Goal: Task Accomplishment & Management: Use online tool/utility

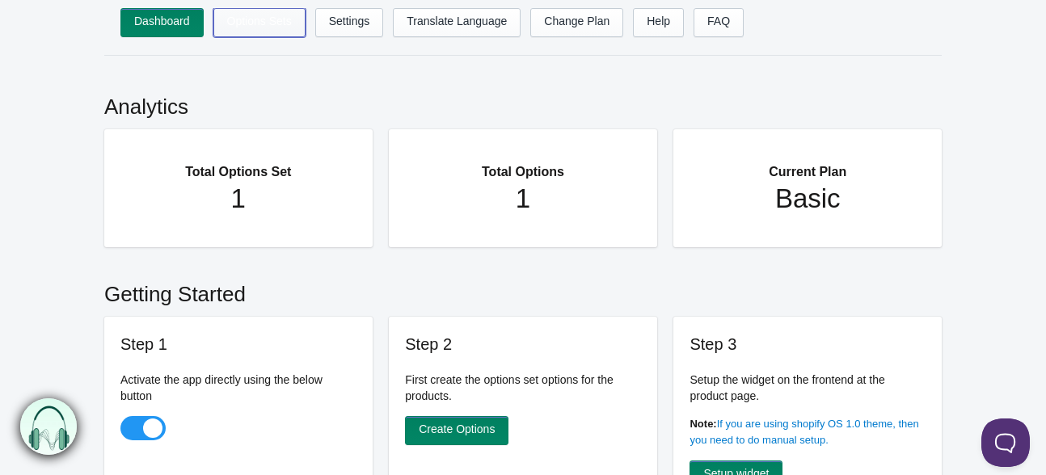
click at [222, 17] on link "Options Sets" at bounding box center [259, 22] width 92 height 29
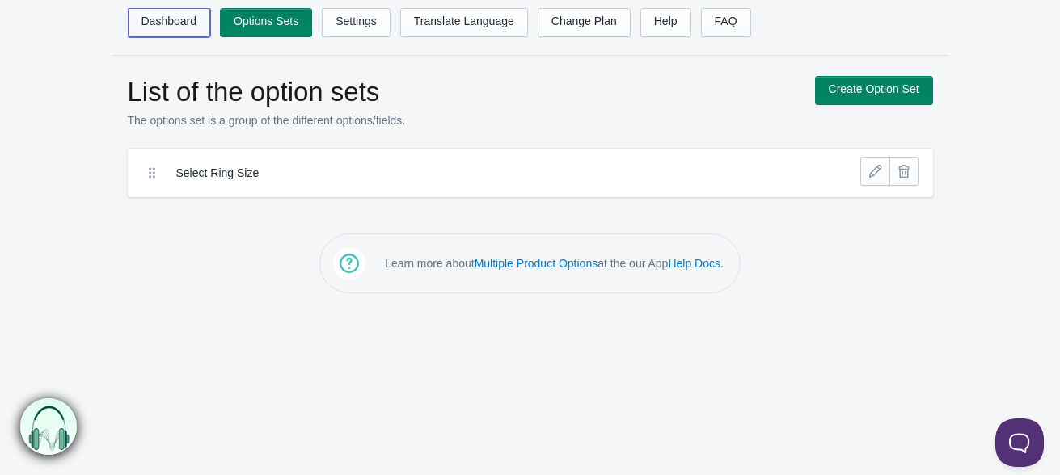
click at [175, 27] on link "Dashboard" at bounding box center [169, 22] width 83 height 29
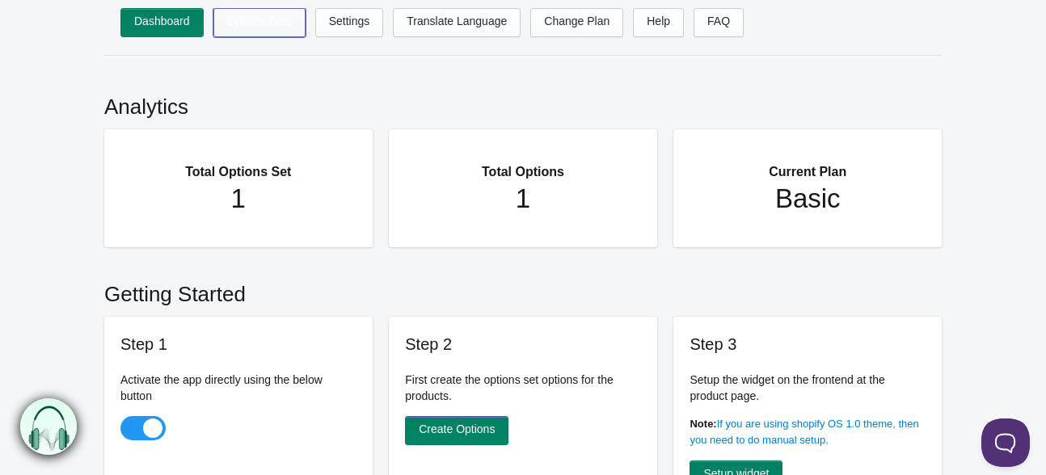
click at [268, 21] on link "Options Sets" at bounding box center [259, 22] width 92 height 29
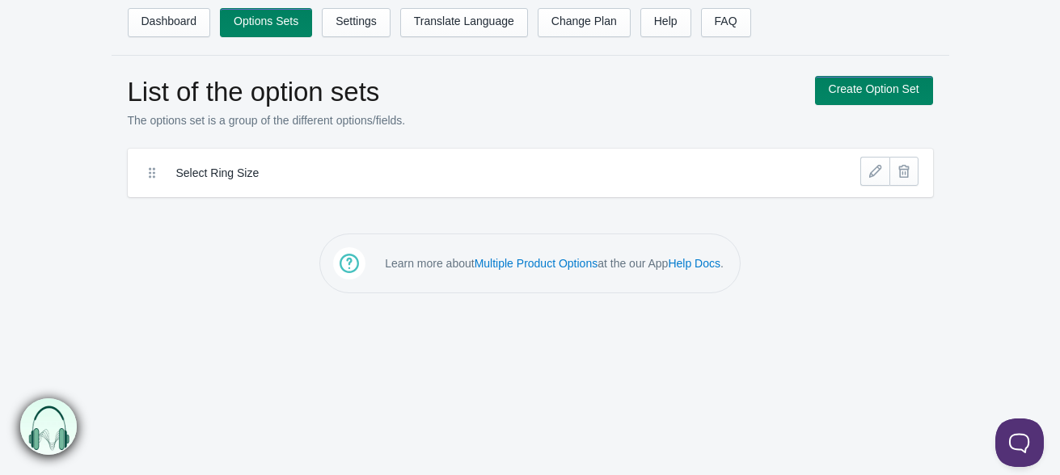
click at [487, 165] on label "Select Ring Size" at bounding box center [470, 173] width 589 height 16
click at [558, 177] on div "Select Ring Size" at bounding box center [490, 173] width 709 height 32
click at [559, 177] on div "Select Ring Size" at bounding box center [490, 173] width 709 height 32
click at [872, 167] on link at bounding box center [874, 171] width 29 height 29
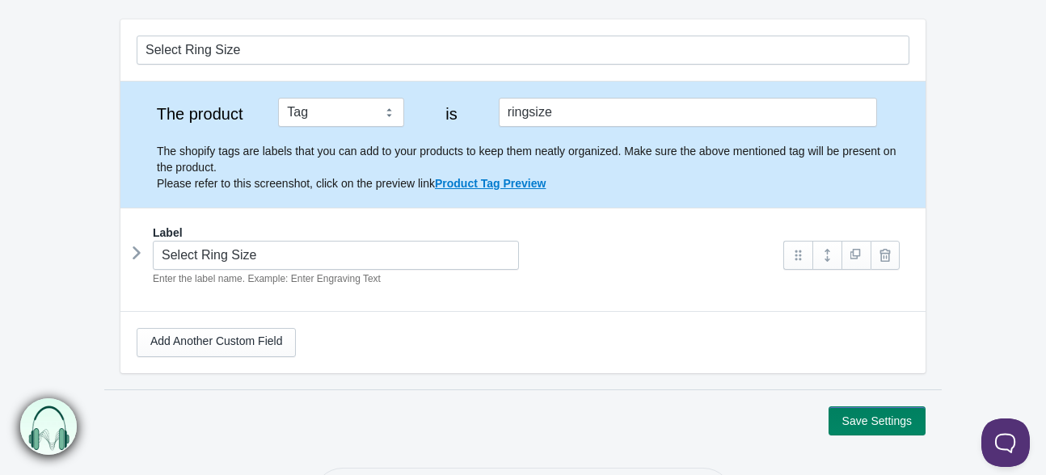
scroll to position [162, 0]
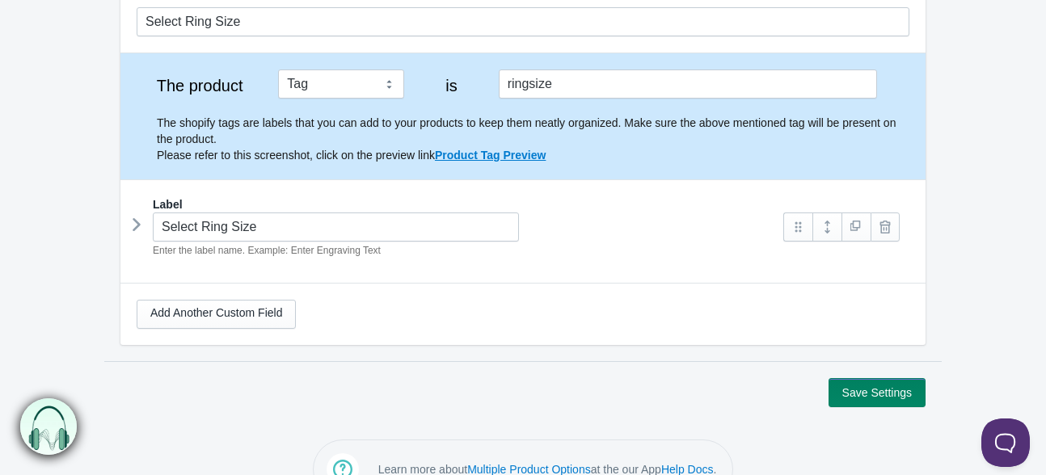
click at [141, 213] on div "Select Ring Size Enter the label name. Example: Enter Engraving Text" at bounding box center [452, 236] width 631 height 46
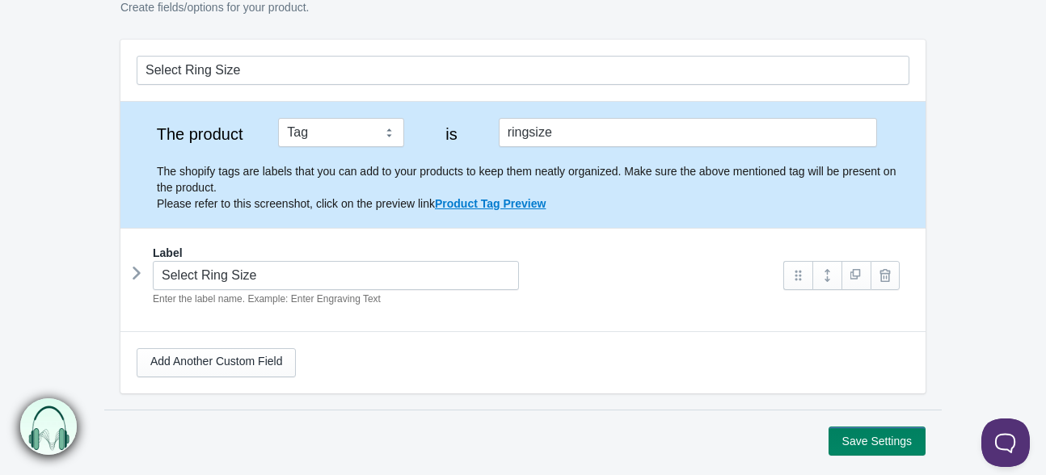
scroll to position [0, 0]
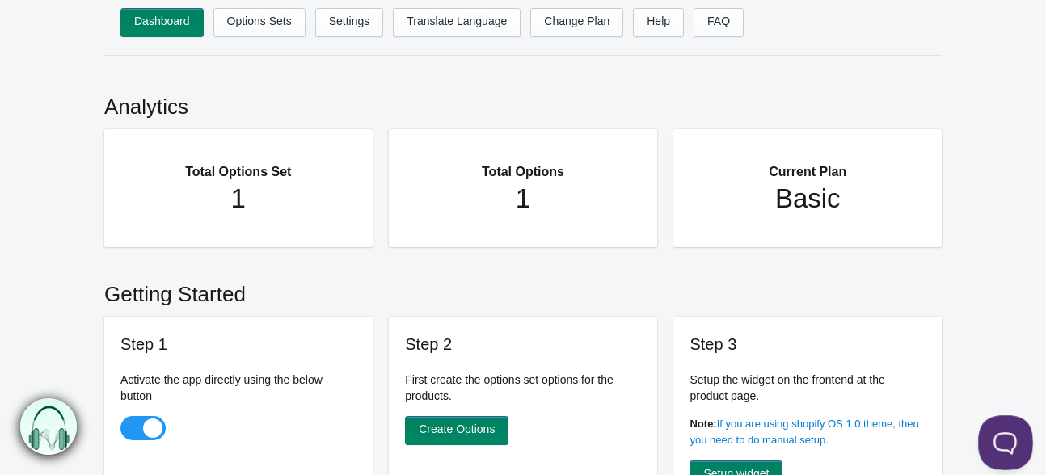
click at [1014, 441] on button at bounding box center [1002, 440] width 49 height 49
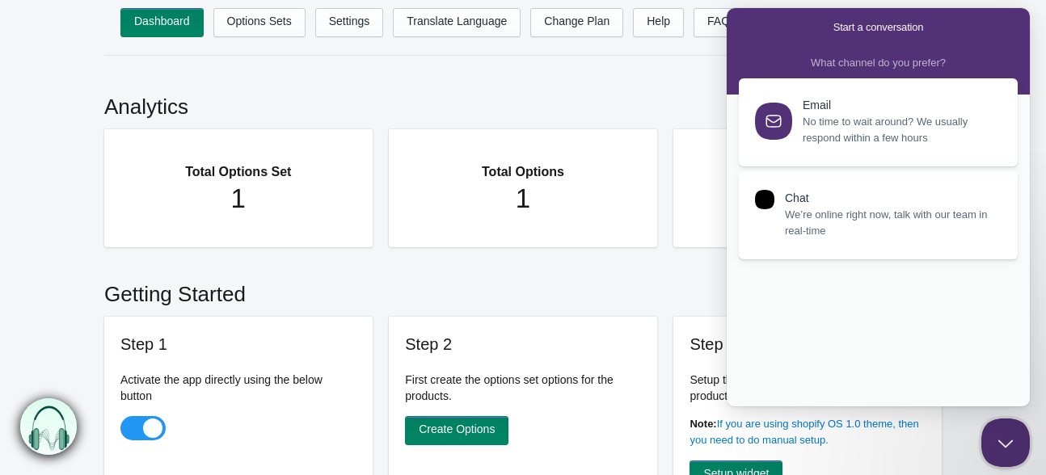
click at [600, 264] on h2 "Getting Started" at bounding box center [522, 290] width 837 height 53
click at [997, 431] on button "Close Beacon popover" at bounding box center [1002, 440] width 49 height 49
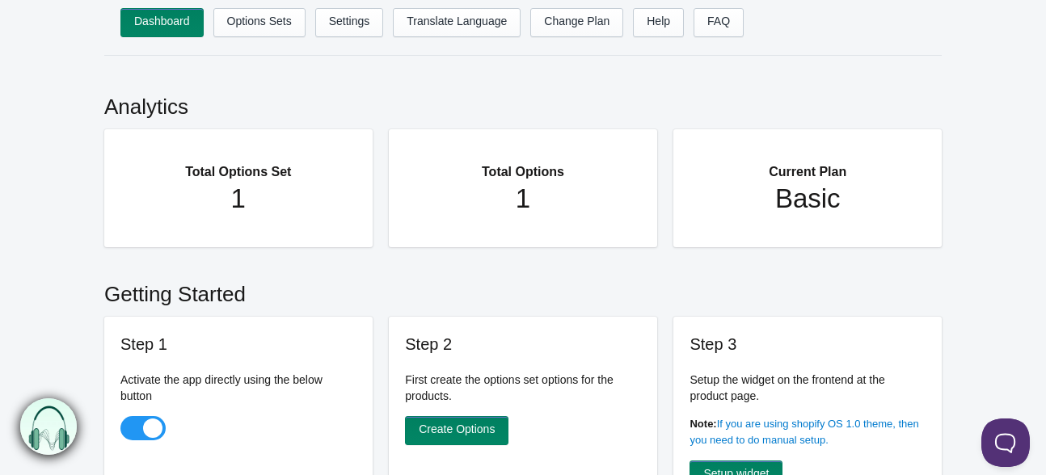
click at [254, 6] on nav "Dashboard Options Sets Settings Translate Language Change Plan Help FAQ Hook te…" at bounding box center [522, 28] width 837 height 56
click at [254, 20] on link "Options Sets" at bounding box center [259, 22] width 92 height 29
